Goal: Check status: Check status

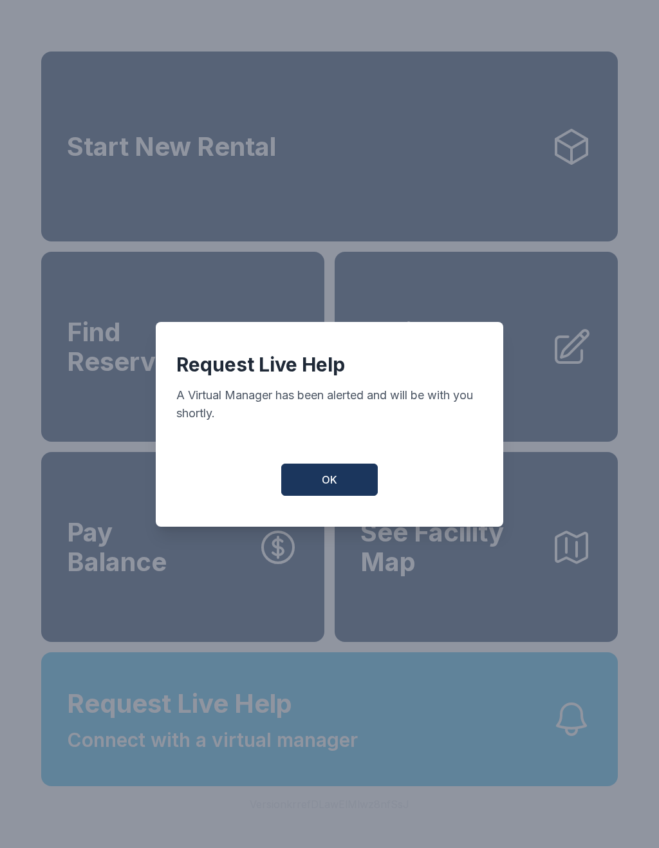
click at [334, 476] on button "OK" at bounding box center [329, 480] width 97 height 32
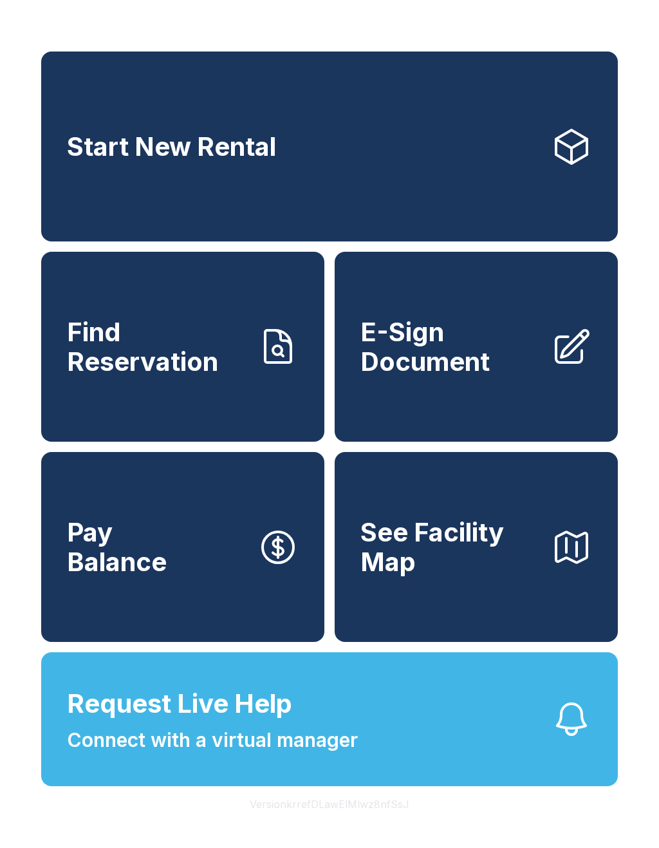
click at [252, 723] on span "Request Live Help" at bounding box center [179, 704] width 225 height 39
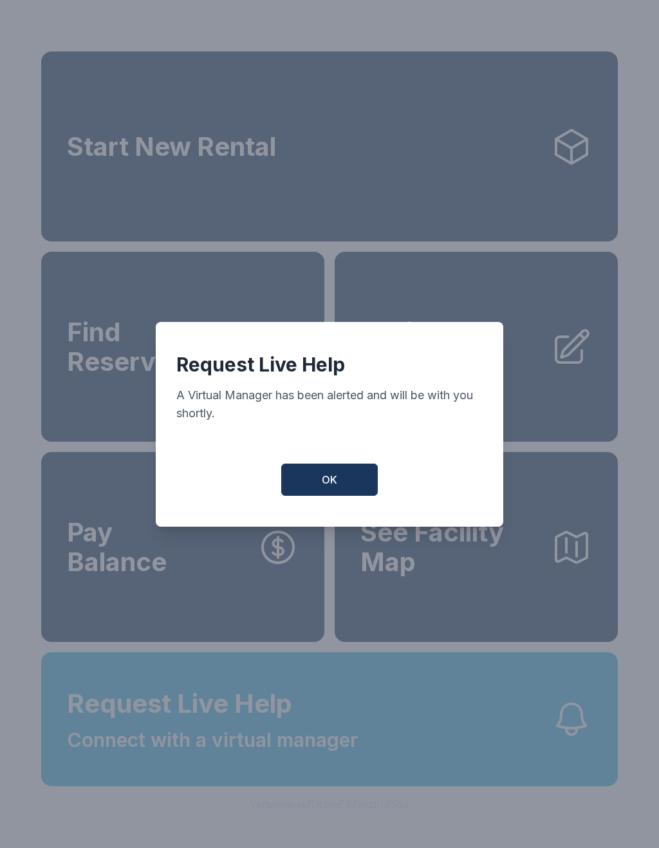
click at [345, 486] on button "OK" at bounding box center [329, 480] width 97 height 32
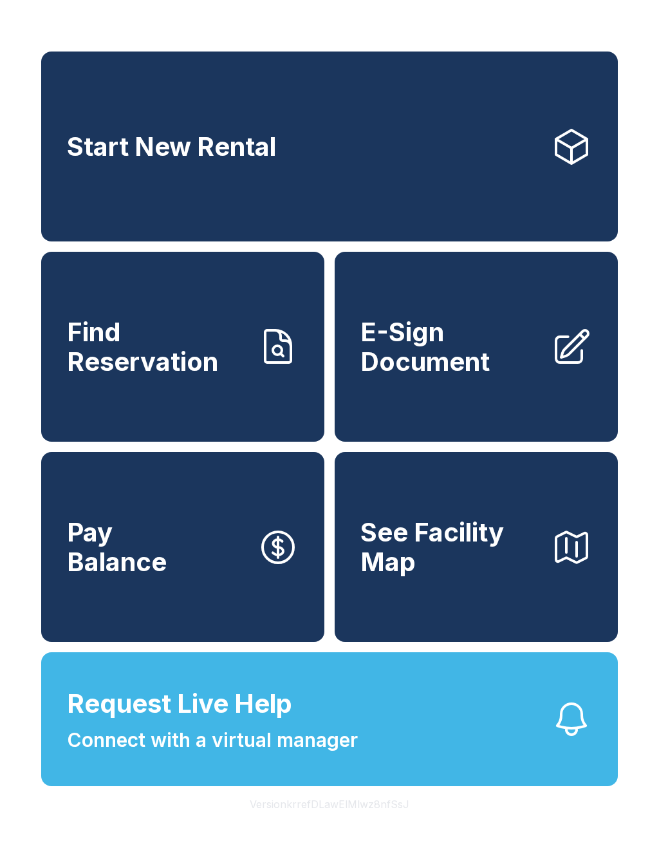
click at [441, 758] on button "Request Live Help Connect with a virtual manager" at bounding box center [329, 719] width 577 height 134
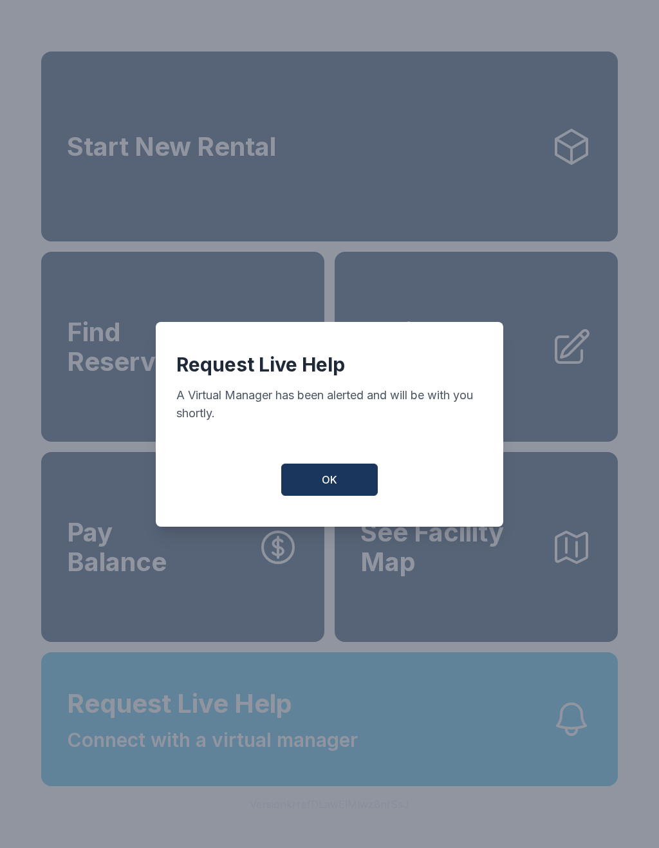
click at [348, 479] on button "OK" at bounding box center [329, 480] width 97 height 32
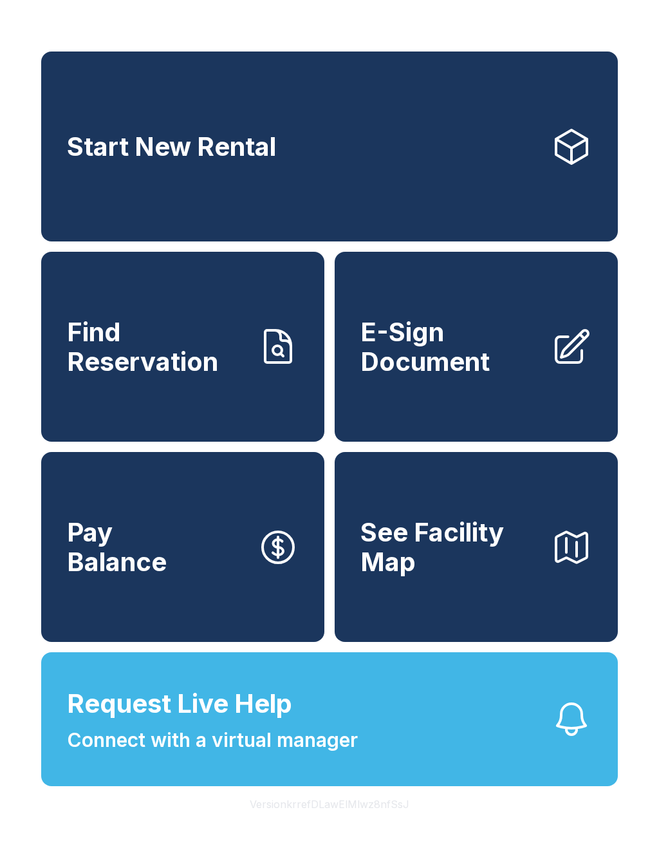
click at [306, 755] on span "Connect with a virtual manager" at bounding box center [212, 740] width 291 height 29
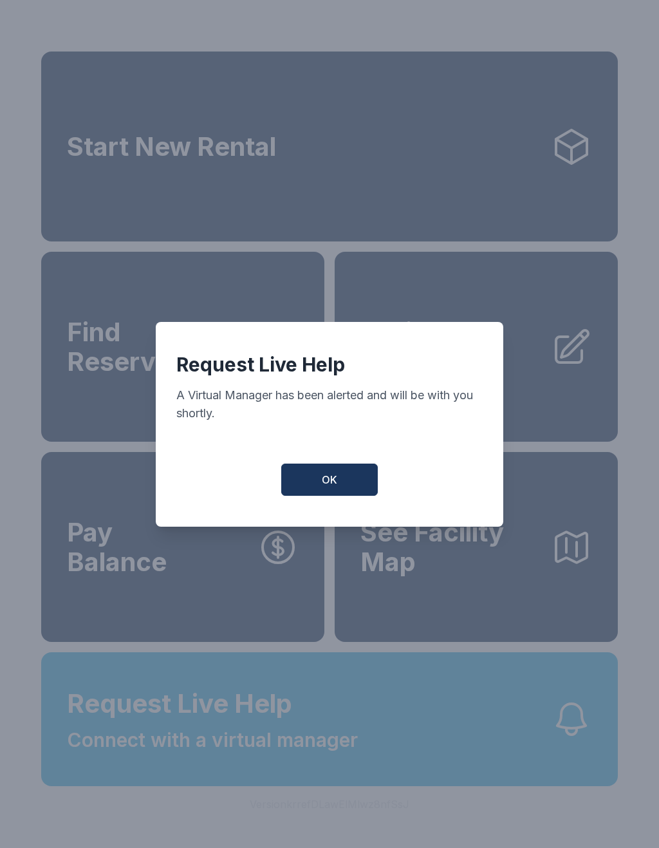
click at [358, 495] on button "OK" at bounding box center [329, 480] width 97 height 32
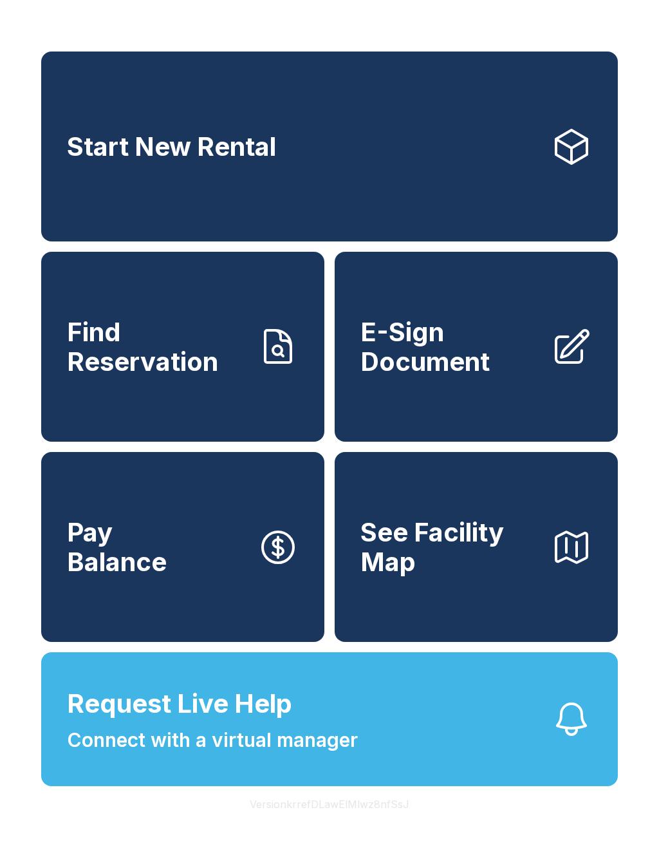
click at [189, 397] on link "Find Reservation" at bounding box center [182, 347] width 283 height 190
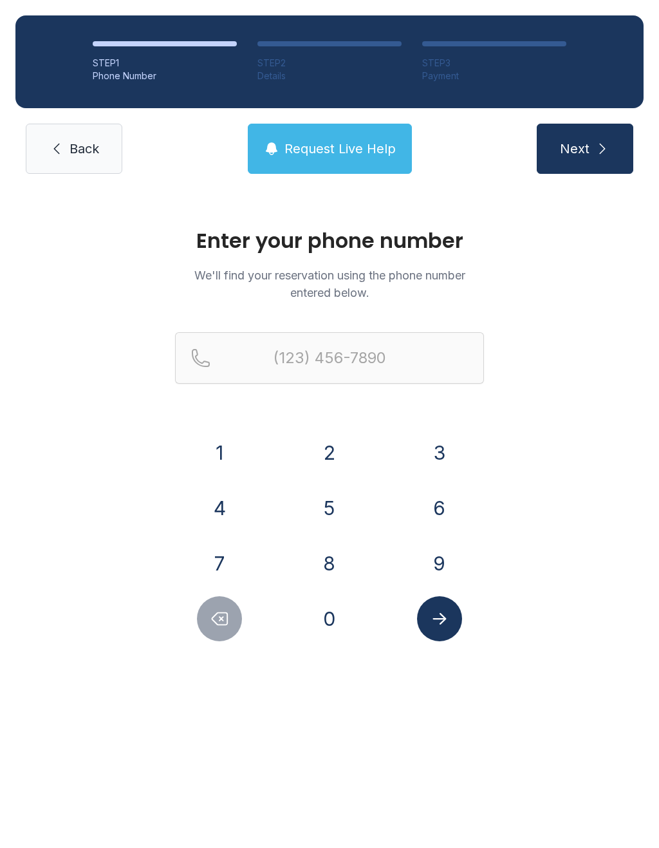
click at [444, 567] on button "9" at bounding box center [439, 563] width 45 height 45
click at [224, 511] on button "4" at bounding box center [219, 508] width 45 height 45
click at [223, 446] on button "1" at bounding box center [219, 452] width 45 height 45
click at [215, 567] on button "7" at bounding box center [219, 563] width 45 height 45
click at [328, 459] on button "2" at bounding box center [329, 452] width 45 height 45
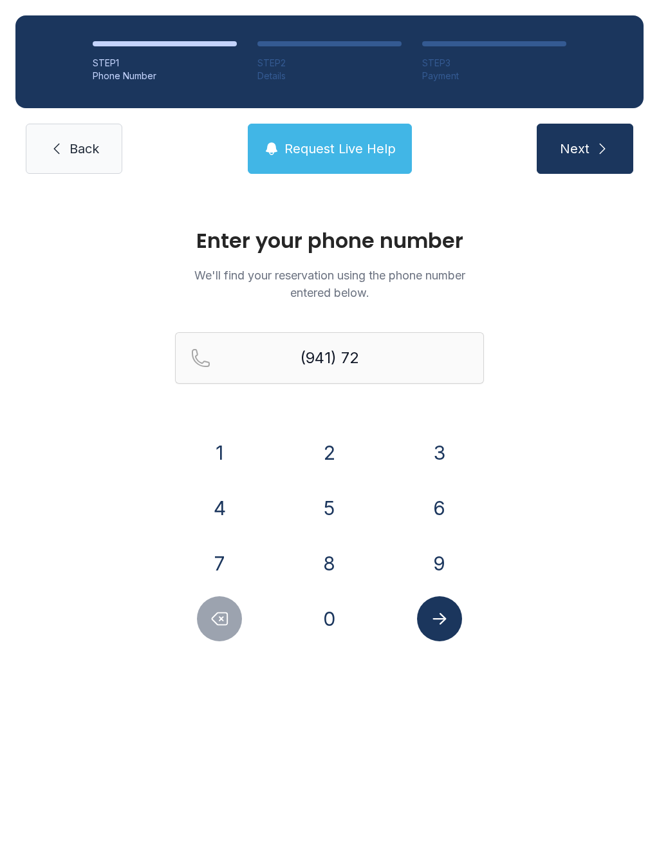
click at [325, 623] on button "0" at bounding box center [329, 618] width 45 height 45
click at [435, 513] on button "6" at bounding box center [439, 508] width 45 height 45
click at [338, 506] on button "5" at bounding box center [329, 508] width 45 height 45
click at [333, 502] on button "5" at bounding box center [329, 508] width 45 height 45
click at [219, 566] on button "7" at bounding box center [219, 563] width 45 height 45
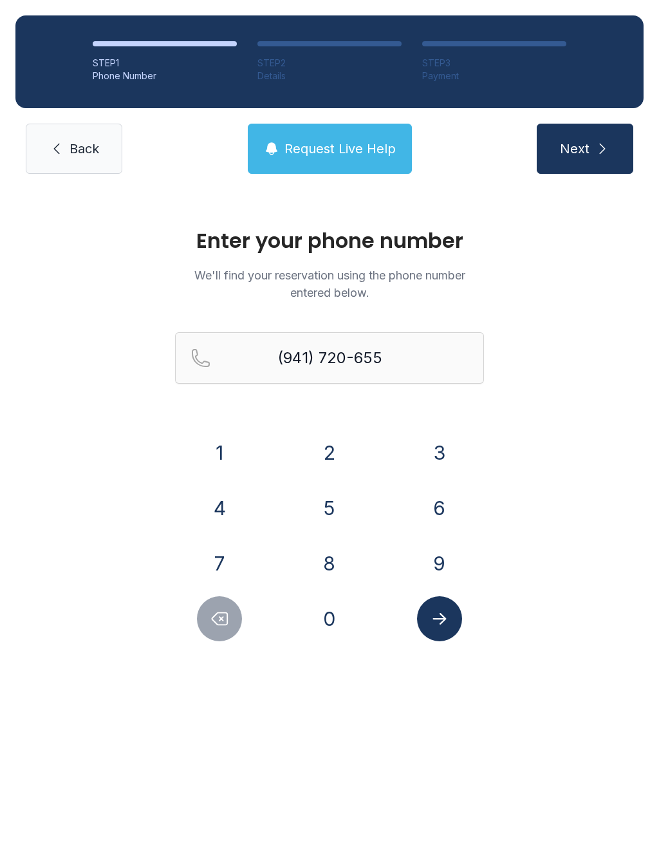
type input "[PHONE_NUMBER]"
click at [441, 637] on button "Submit lookup form" at bounding box center [439, 618] width 45 height 45
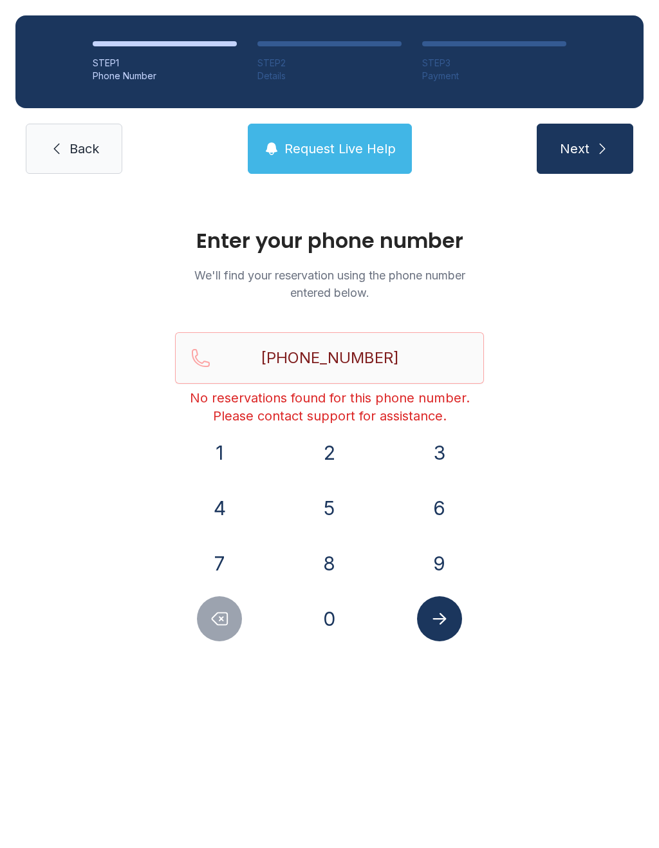
click at [355, 153] on span "Request Live Help" at bounding box center [340, 149] width 111 height 18
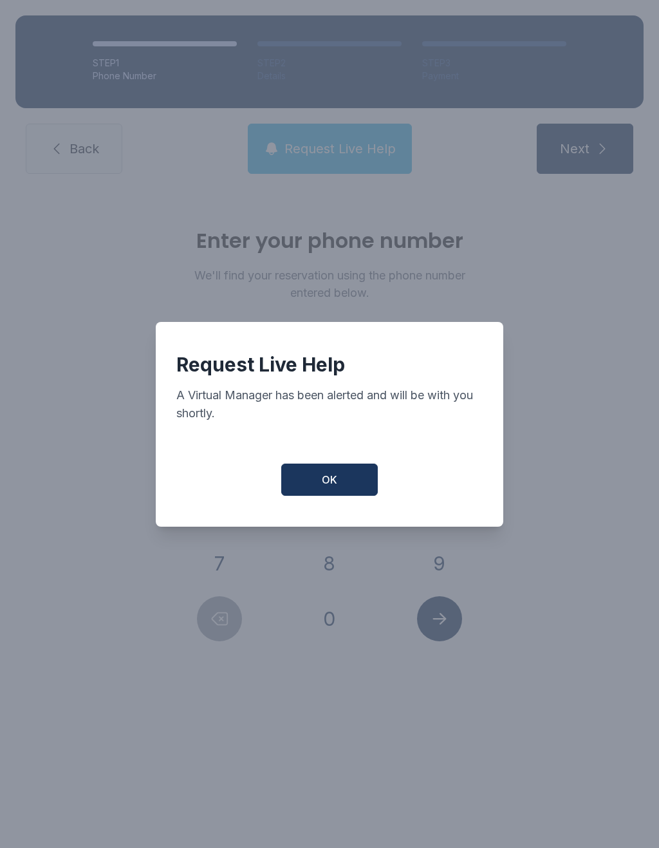
click at [359, 496] on button "OK" at bounding box center [329, 480] width 97 height 32
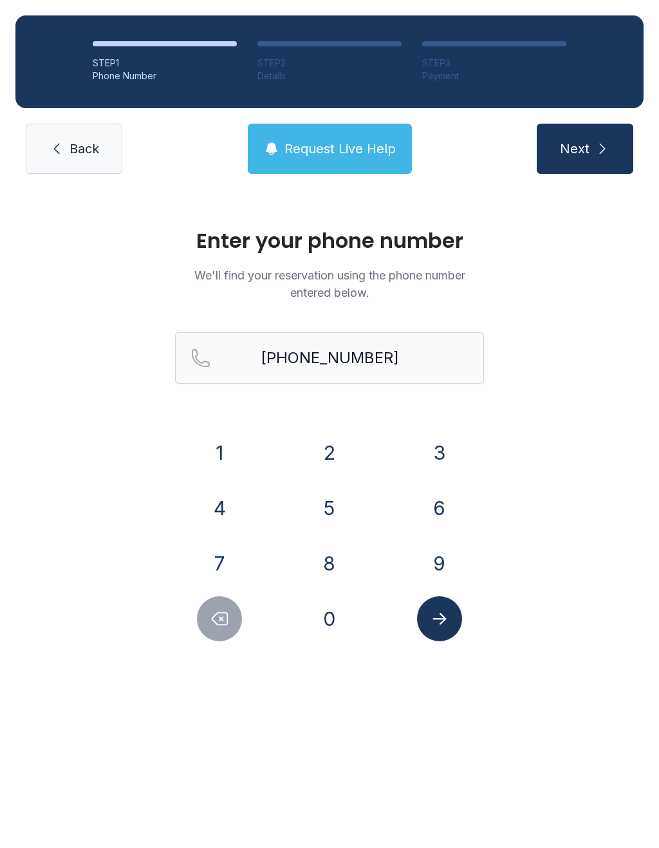
click at [438, 622] on icon "Submit lookup form" at bounding box center [439, 618] width 19 height 19
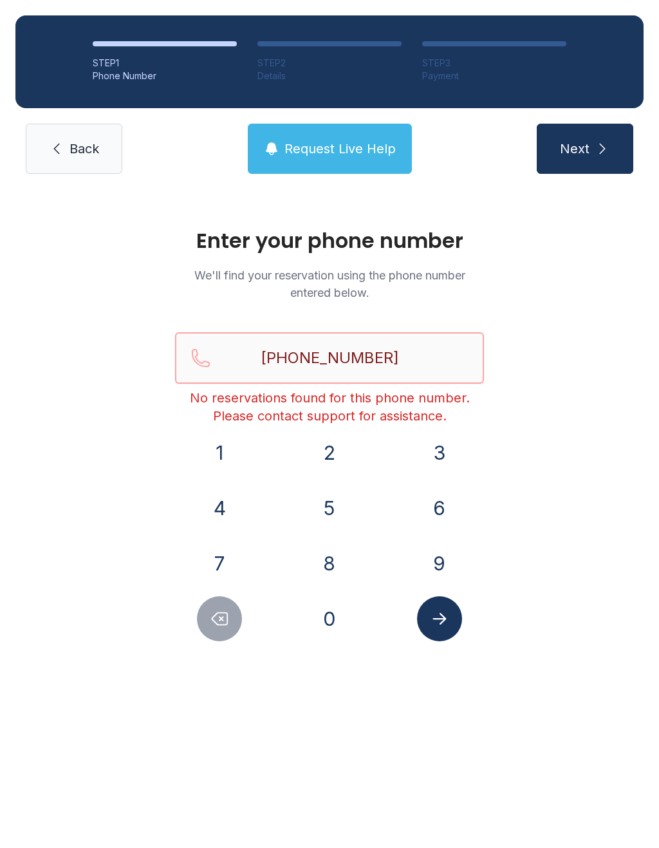
click at [448, 354] on input "[PHONE_NUMBER]" at bounding box center [329, 358] width 309 height 52
click at [372, 155] on span "Request Live Help" at bounding box center [340, 149] width 111 height 18
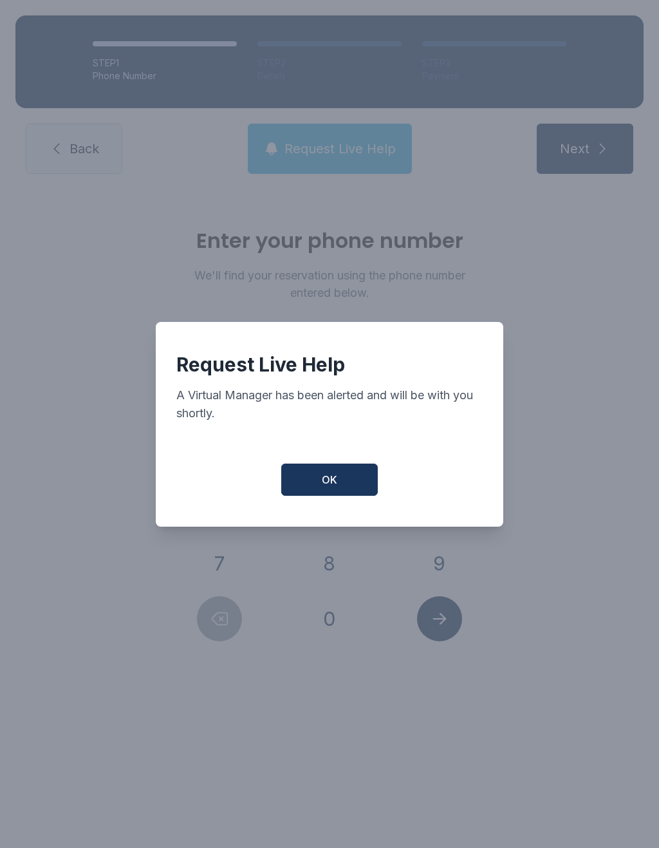
click at [358, 484] on button "OK" at bounding box center [329, 480] width 97 height 32
